Goal: Transaction & Acquisition: Purchase product/service

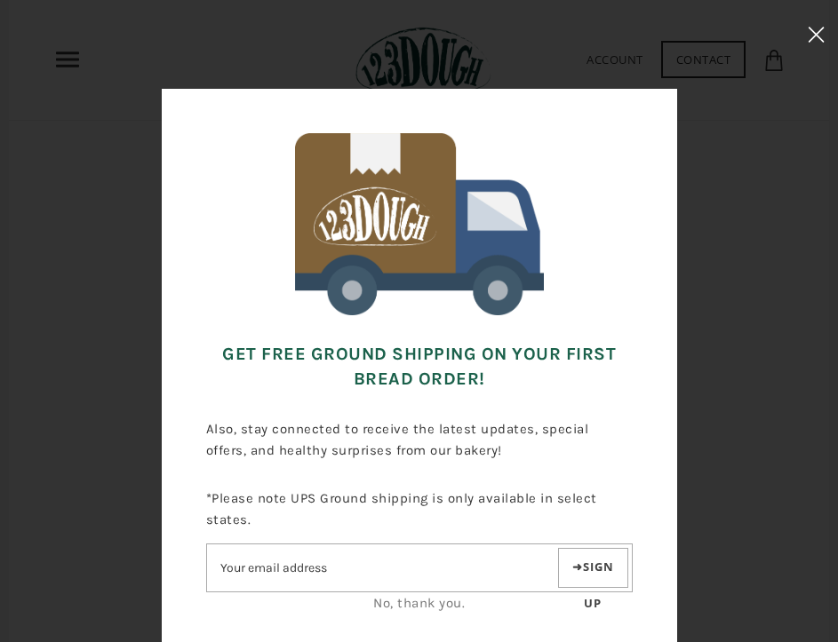
click at [818, 33] on use at bounding box center [815, 34] width 15 height 15
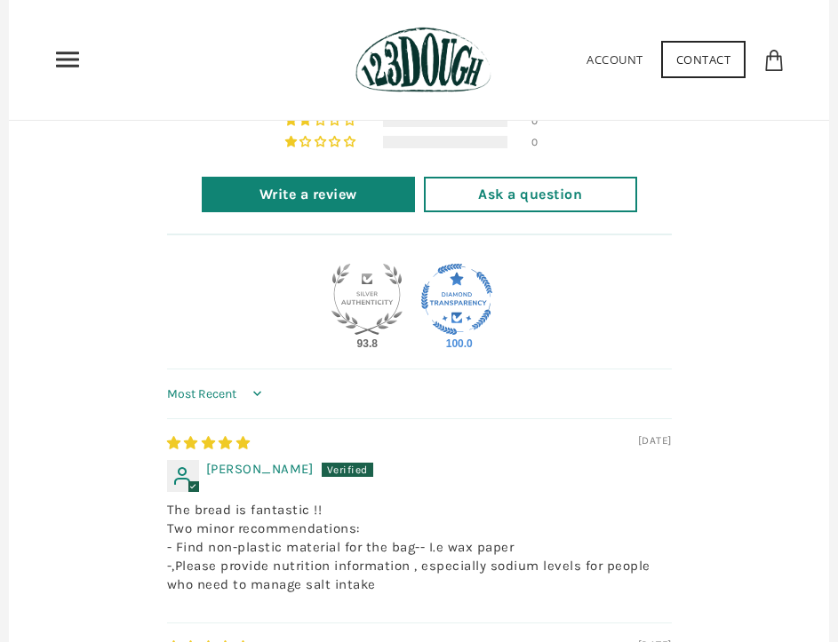
click at [63, 54] on use "Primary" at bounding box center [67, 59] width 23 height 15
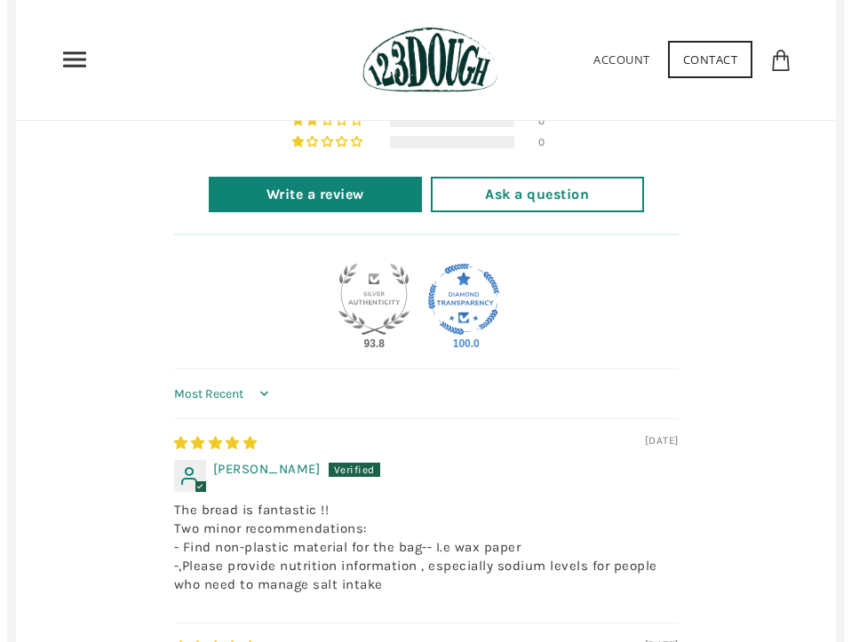
scroll to position [0, 0]
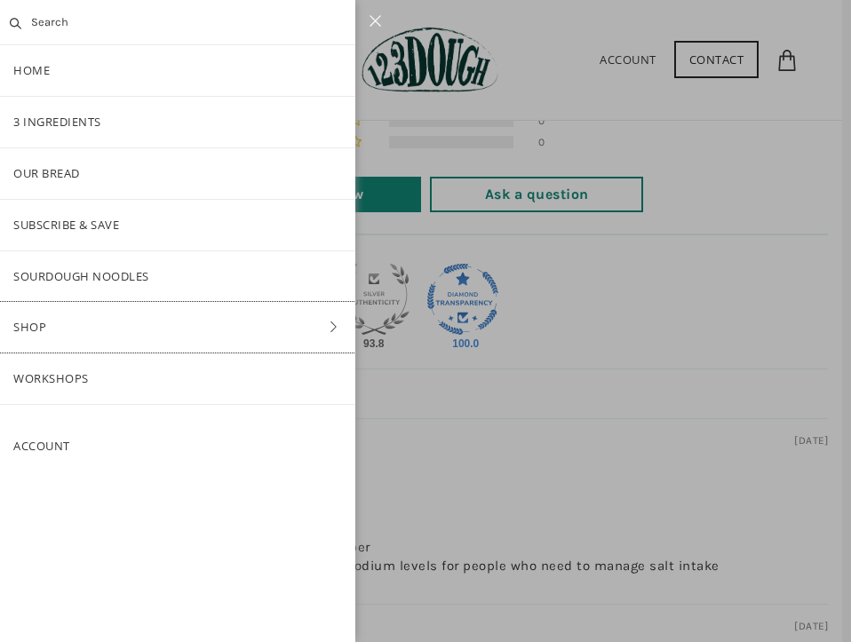
click at [322, 332] on icon at bounding box center [334, 327] width 26 height 12
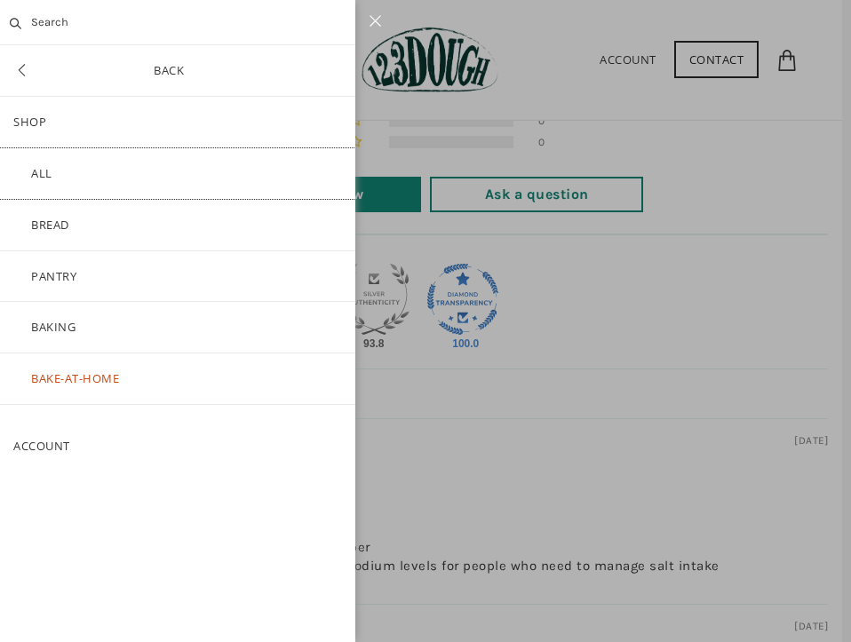
click at [89, 177] on link "ALL" at bounding box center [177, 173] width 355 height 51
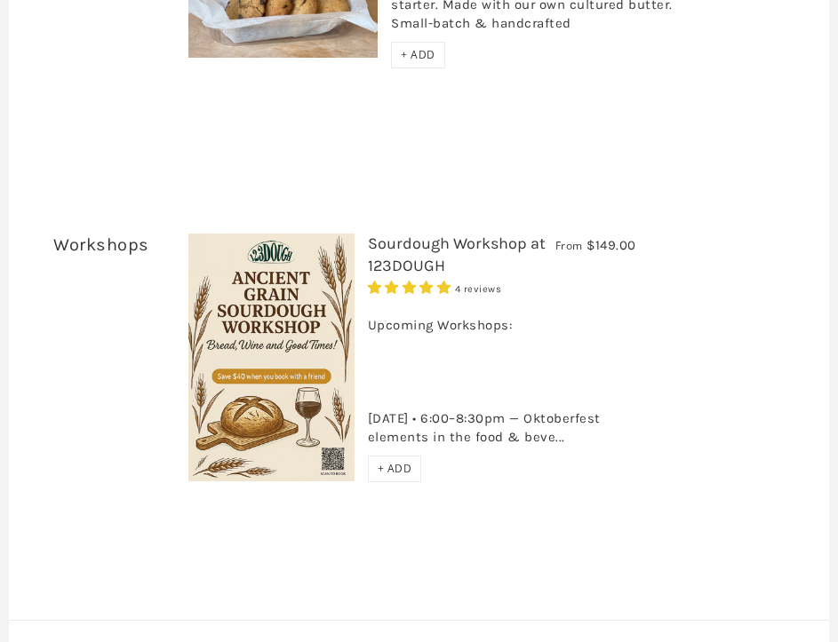
scroll to position [6839, 0]
